Goal: Use online tool/utility: Utilize a website feature to perform a specific function

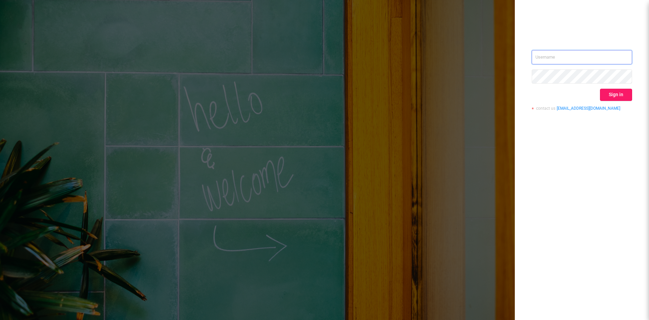
type input "[EMAIL_ADDRESS][DOMAIN_NAME]"
click at [618, 89] on button "Sign in" at bounding box center [616, 95] width 32 height 12
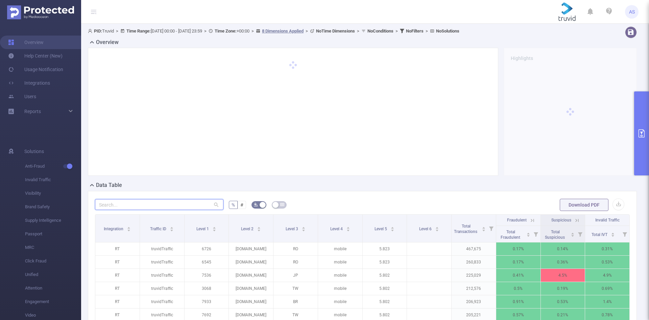
click at [158, 209] on input "text" at bounding box center [159, 204] width 129 height 11
paste input "[DOMAIN_NAME]"
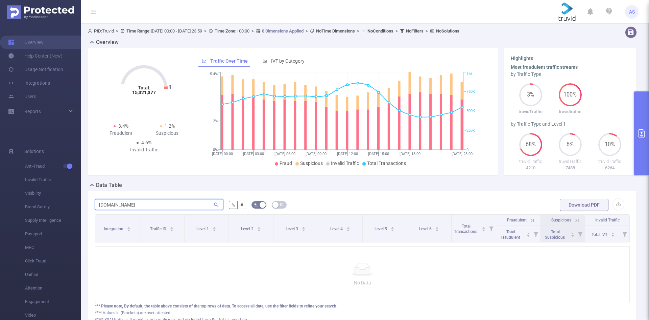
click at [110, 205] on input "[DOMAIN_NAME]" at bounding box center [159, 204] width 129 height 11
click at [108, 205] on input "[DOMAIN_NAME]" at bounding box center [159, 204] width 129 height 11
type input "[DOMAIN_NAME]"
click at [646, 115] on button "primary" at bounding box center [642, 133] width 15 height 84
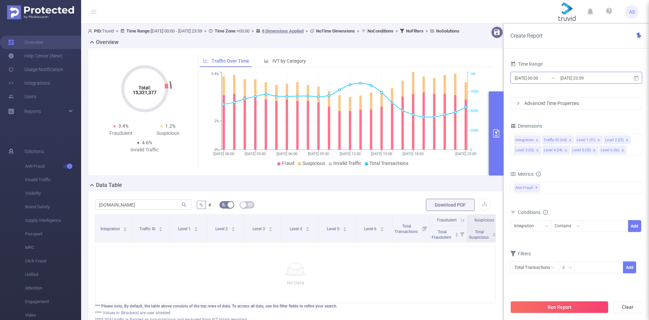
click at [584, 74] on input "[DATE] 23:59" at bounding box center [587, 77] width 55 height 9
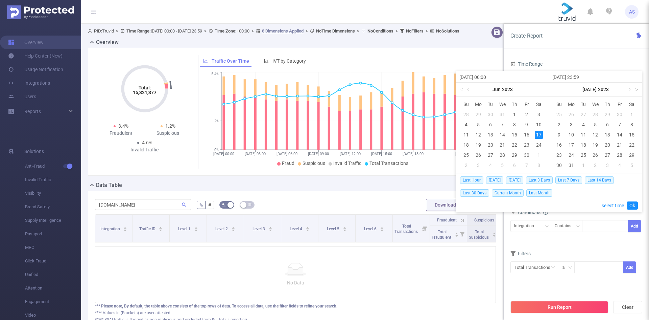
click at [634, 90] on link at bounding box center [635, 90] width 9 height 14
click at [639, 88] on link at bounding box center [635, 90] width 9 height 14
click at [545, 90] on link at bounding box center [542, 90] width 9 height 14
click at [639, 90] on link at bounding box center [635, 90] width 9 height 14
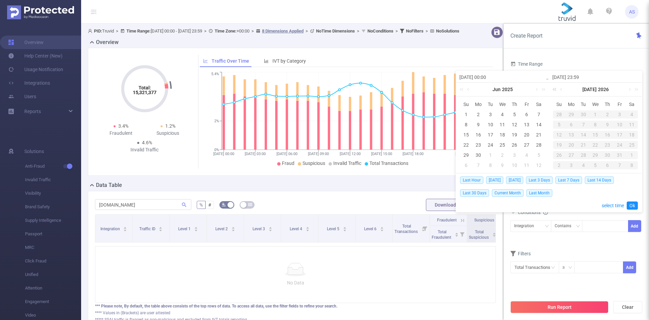
click at [557, 89] on link at bounding box center [556, 90] width 9 height 14
click at [628, 89] on link at bounding box center [629, 90] width 6 height 14
click at [559, 154] on div "24" at bounding box center [559, 155] width 8 height 8
click at [559, 161] on div "31" at bounding box center [559, 165] width 8 height 8
type input "[DATE] 00:00"
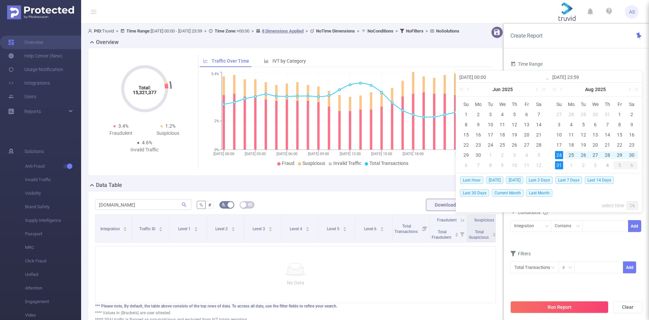
type input "[DATE] 23:59"
type input "[DATE] 00:00"
type input "[DATE] 23:59"
click at [636, 200] on div "Last Hour [DATE] [DATE] Last 3 Days Last 7 Days Last 14 Days Last 30 Days Curre…" at bounding box center [549, 192] width 178 height 39
click at [638, 203] on div "Last Hour [DATE] [DATE] Last 3 Days Last 7 Days Last 14 Days Last 30 Days Curre…" at bounding box center [549, 192] width 186 height 39
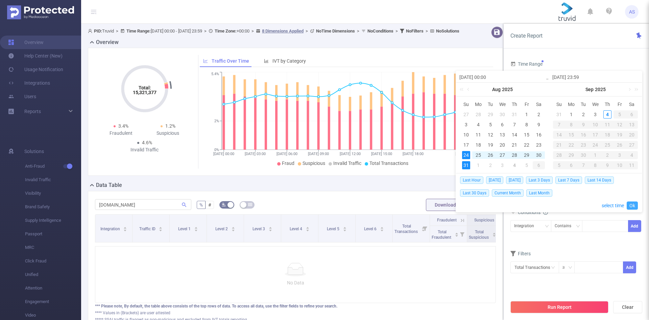
click at [633, 203] on link "Ok" at bounding box center [632, 205] width 11 height 8
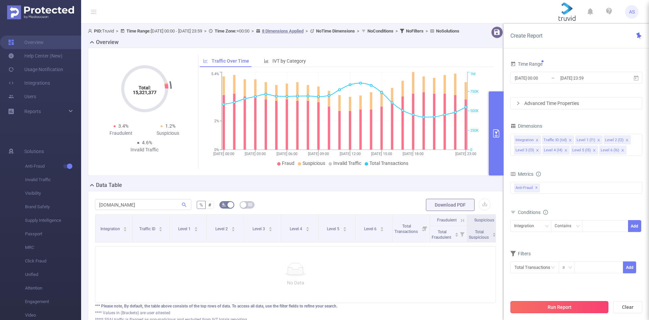
click at [557, 312] on button "Run Report" at bounding box center [560, 307] width 98 height 12
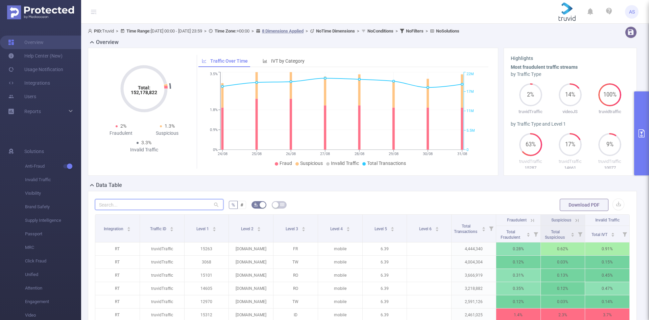
click at [168, 200] on input "text" at bounding box center [159, 204] width 129 height 11
paste input "[DOMAIN_NAME]"
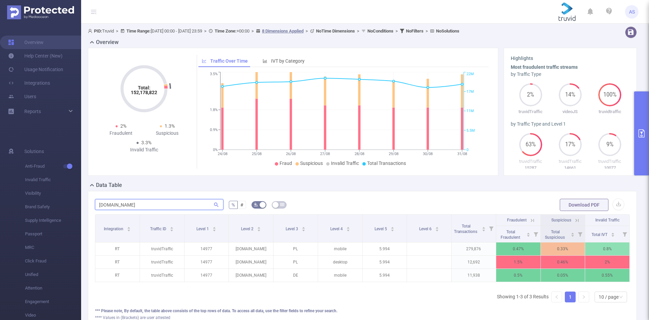
type input "[DOMAIN_NAME]"
